Goal: Transaction & Acquisition: Purchase product/service

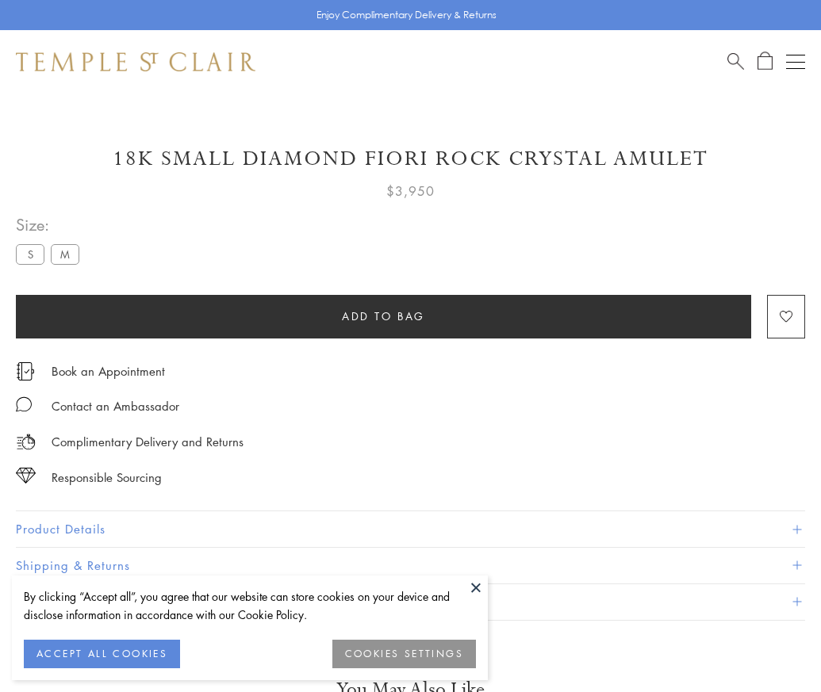
click at [383, 316] on span "Add to bag" at bounding box center [383, 316] width 83 height 17
